Goal: Information Seeking & Learning: Learn about a topic

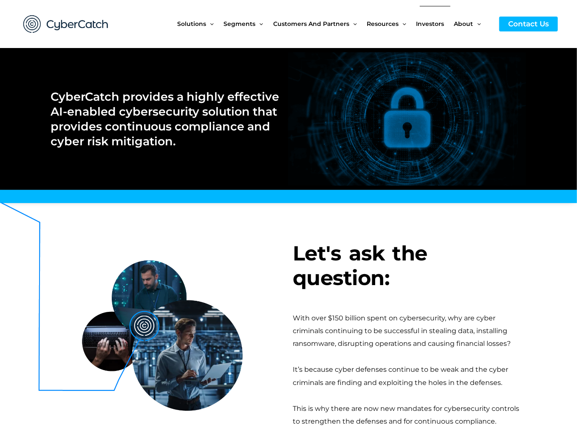
click at [433, 19] on span "Investors" at bounding box center [430, 24] width 28 height 36
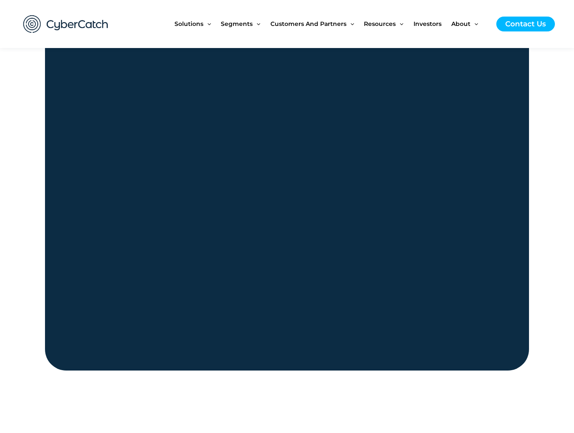
scroll to position [765, 0]
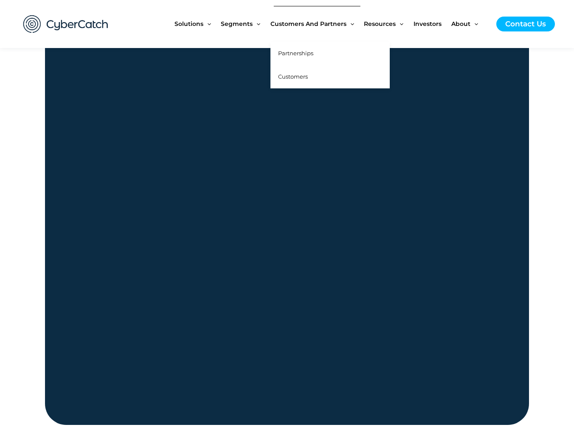
click at [313, 54] on span "Partnerships" at bounding box center [295, 53] width 35 height 7
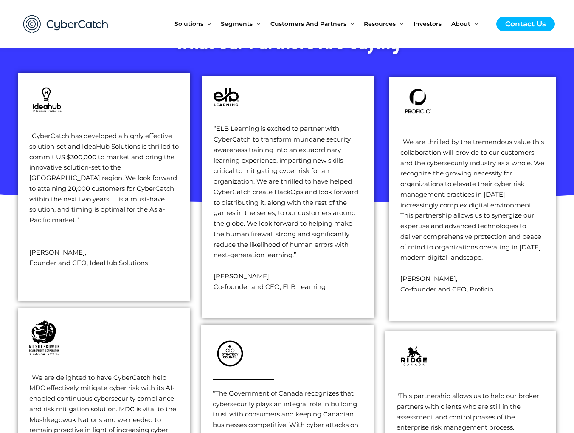
scroll to position [1189, 0]
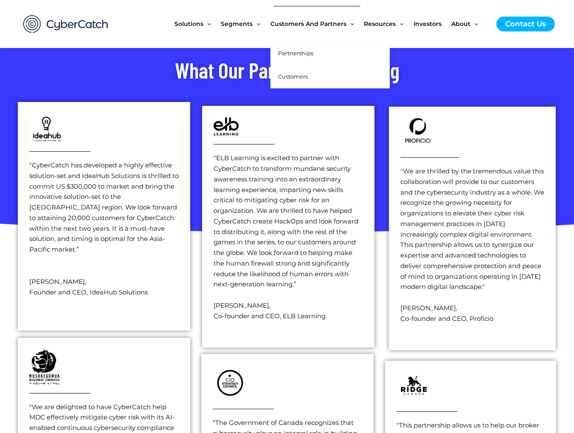
click at [306, 77] on span "Customers" at bounding box center [293, 76] width 30 height 7
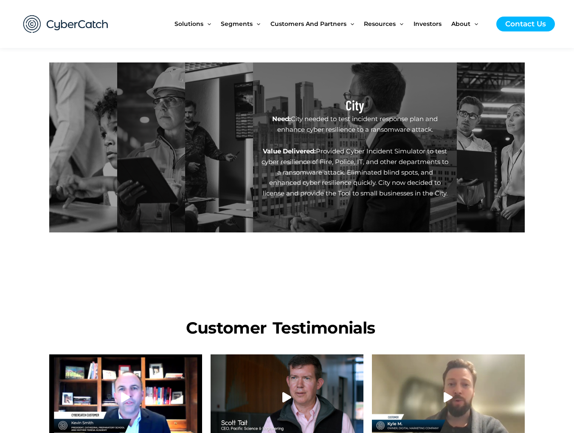
scroll to position [170, 0]
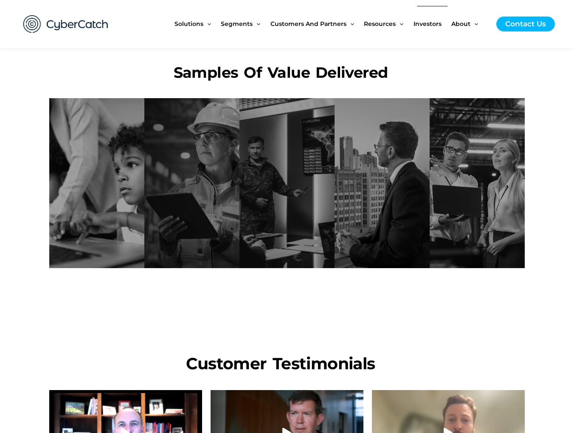
click at [428, 27] on span "Investors" at bounding box center [428, 24] width 28 height 36
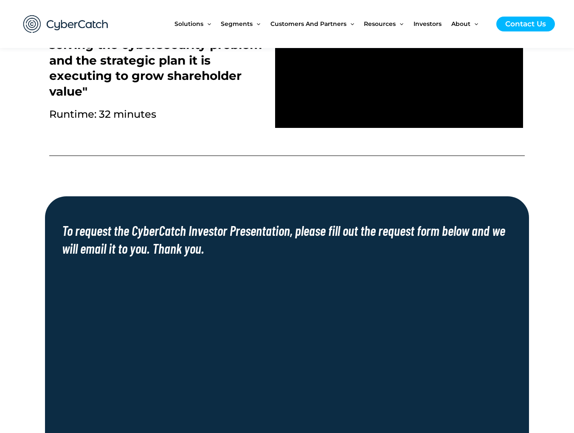
scroll to position [340, 0]
